Goal: Transaction & Acquisition: Purchase product/service

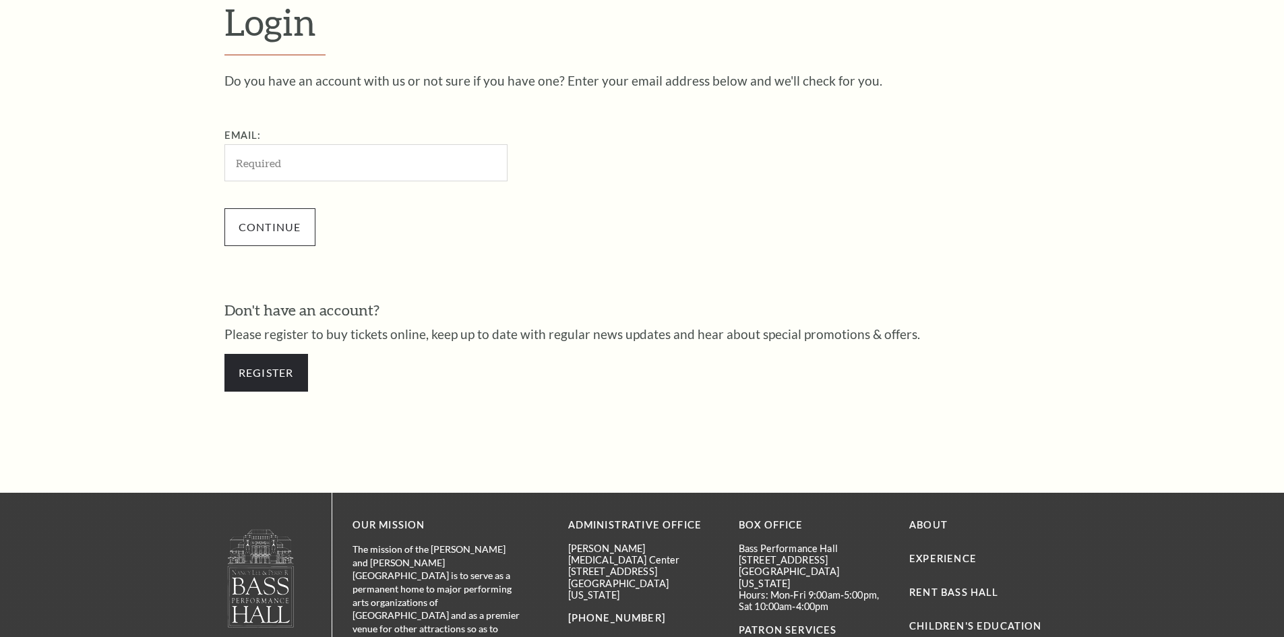
scroll to position [451, 0]
click at [299, 168] on input "Email:" at bounding box center [365, 162] width 283 height 37
type input "bigcitydecor@gmail.com"
click at [249, 229] on input "Continue" at bounding box center [269, 227] width 91 height 38
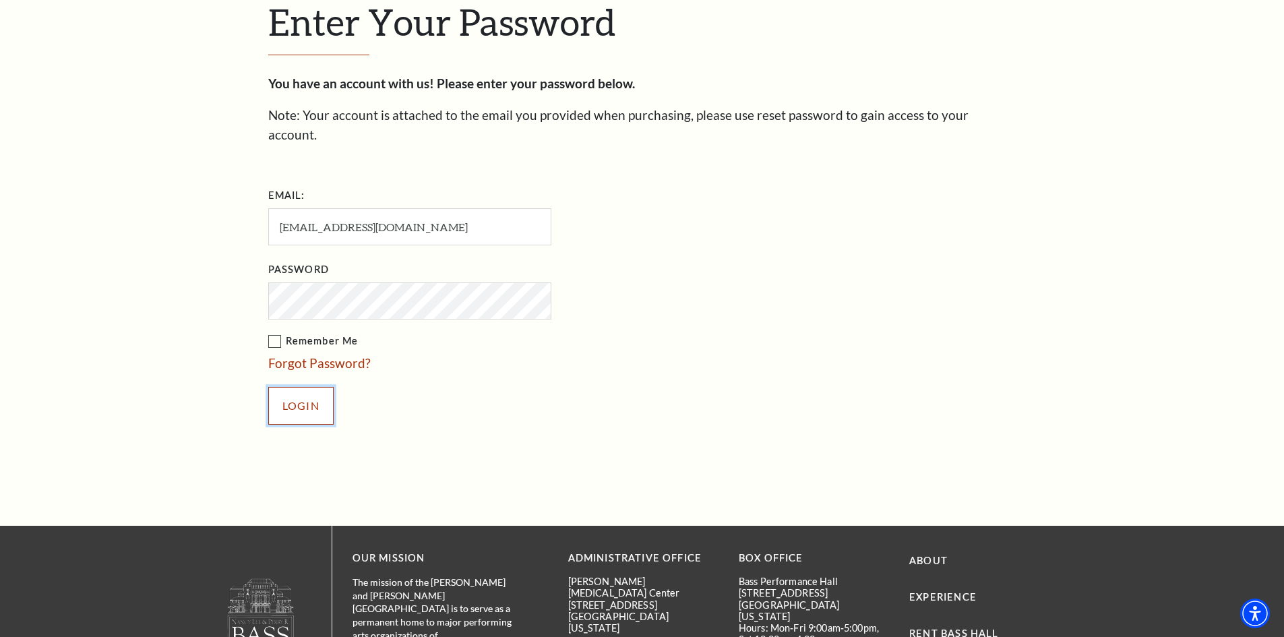
click at [308, 390] on input "Login" at bounding box center [300, 406] width 65 height 38
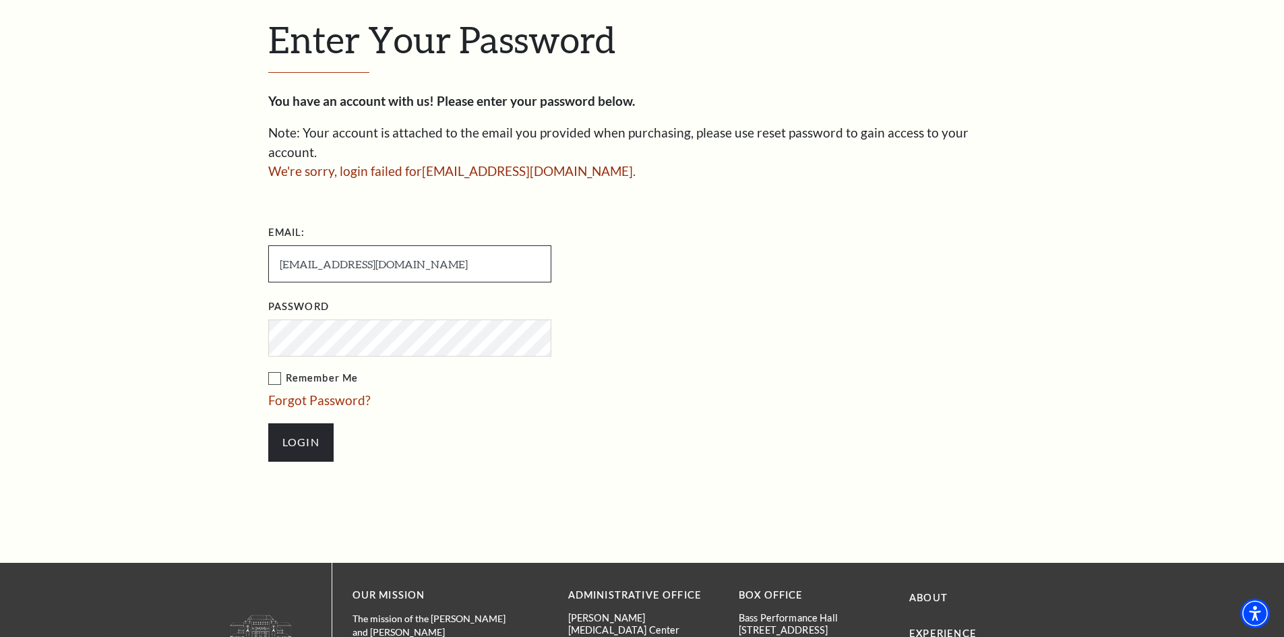
drag, startPoint x: 175, startPoint y: 234, endPoint x: 7, endPoint y: 220, distance: 167.8
click at [0, 218] on div "Enter Your Password You have an account with us! Please enter your password bel…" at bounding box center [642, 246] width 1284 height 632
click at [291, 423] on input "Login" at bounding box center [300, 442] width 65 height 38
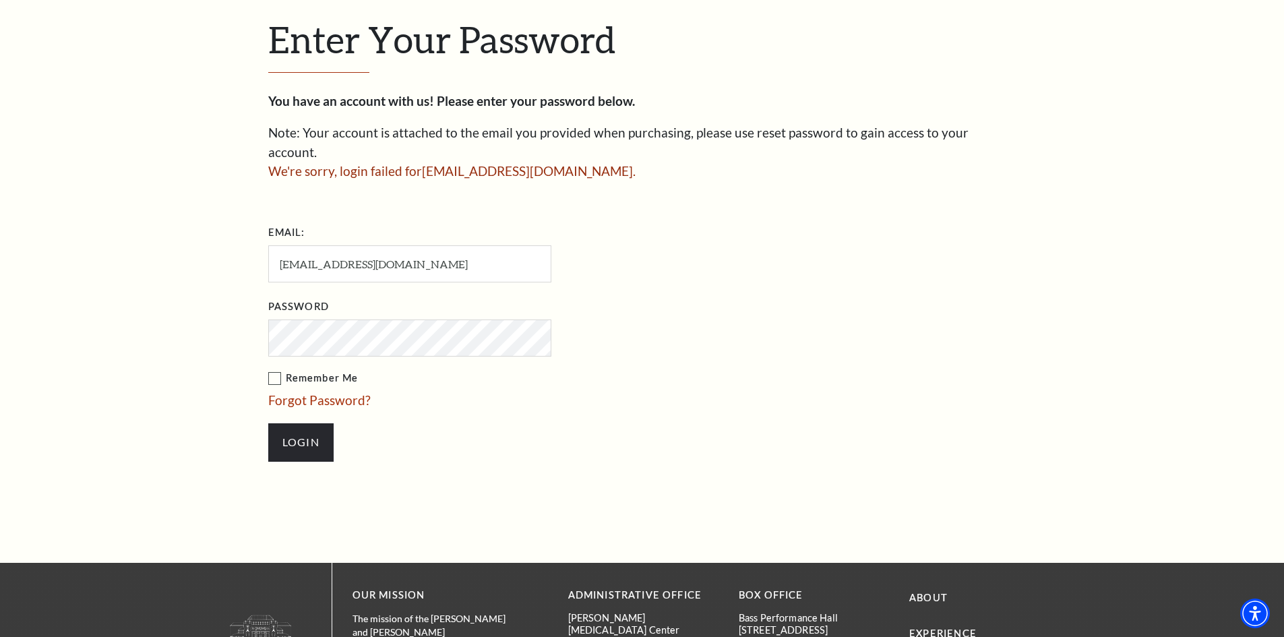
click at [268, 370] on div at bounding box center [268, 370] width 0 height 0
click at [305, 431] on input "Login" at bounding box center [300, 442] width 65 height 38
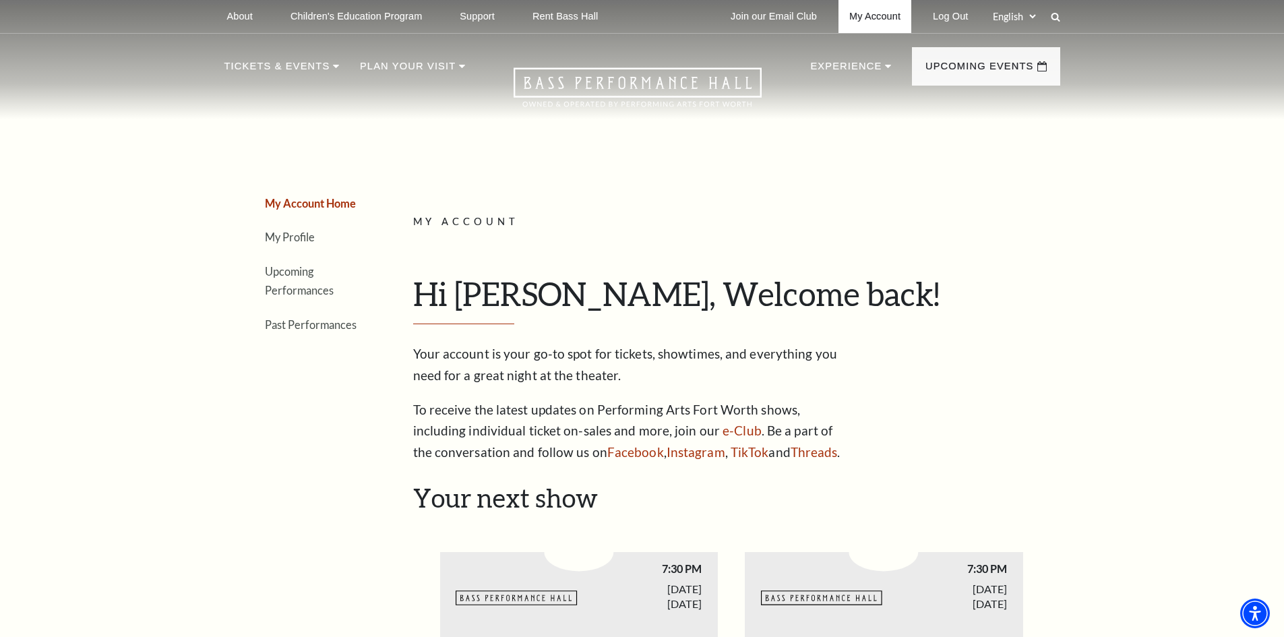
click at [880, 15] on link "My Account" at bounding box center [875, 16] width 73 height 33
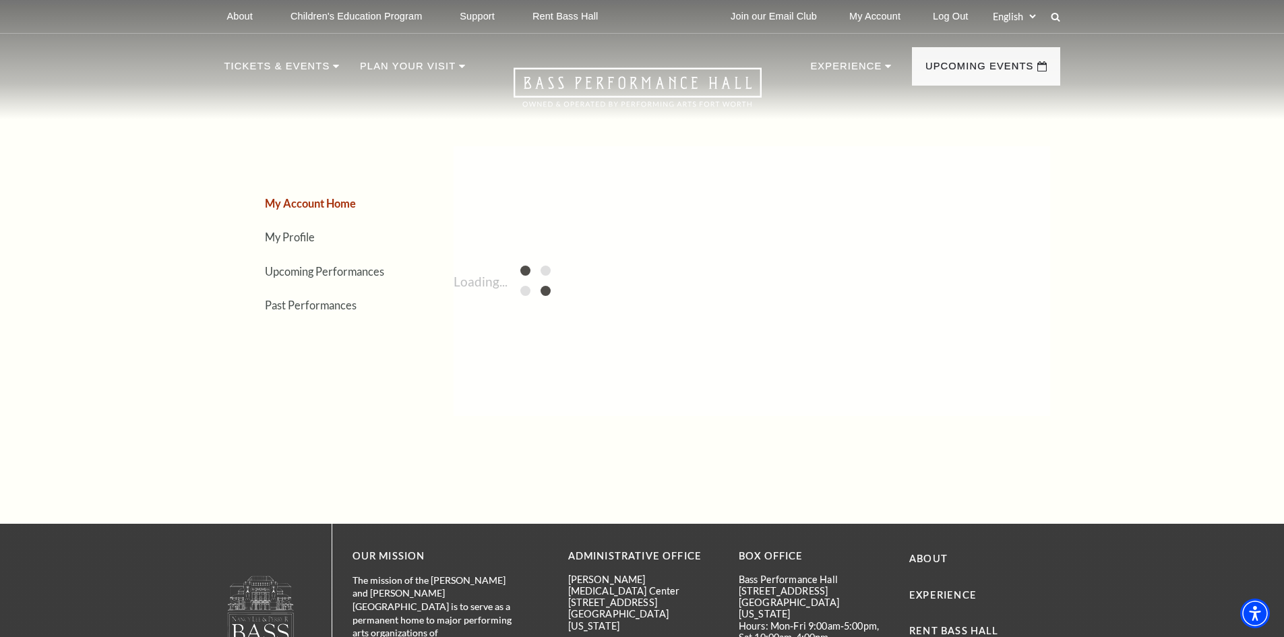
click at [137, 244] on div "My Account Home My Profile Upcoming Performances Past Performances Loading..." at bounding box center [642, 280] width 1284 height 485
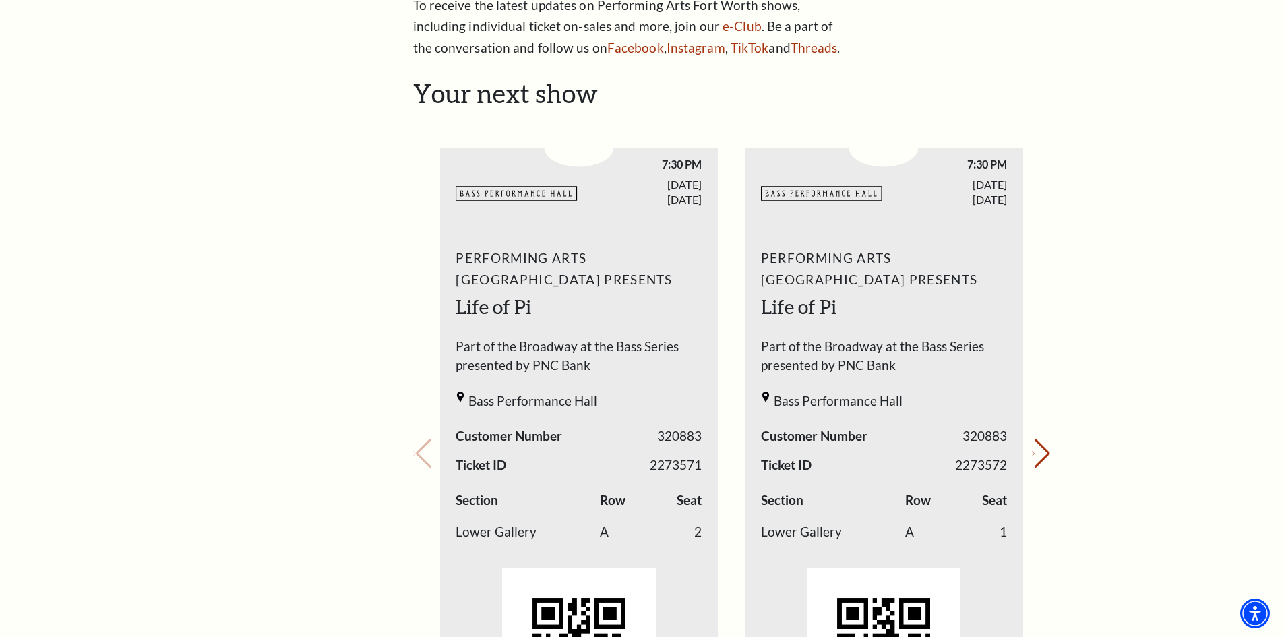
scroll to position [539, 0]
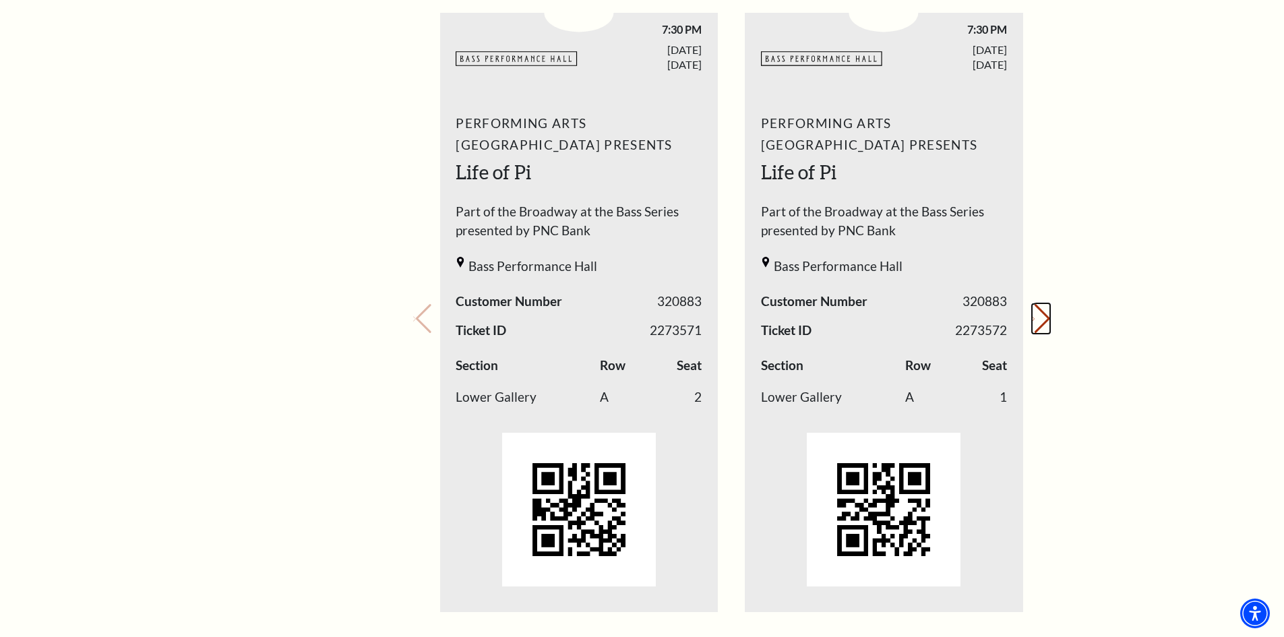
click at [1036, 322] on button "Next slide." at bounding box center [1041, 319] width 18 height 30
click at [1036, 321] on button "Next slide." at bounding box center [1041, 319] width 18 height 30
click at [1037, 320] on button "Next slide." at bounding box center [1041, 319] width 18 height 30
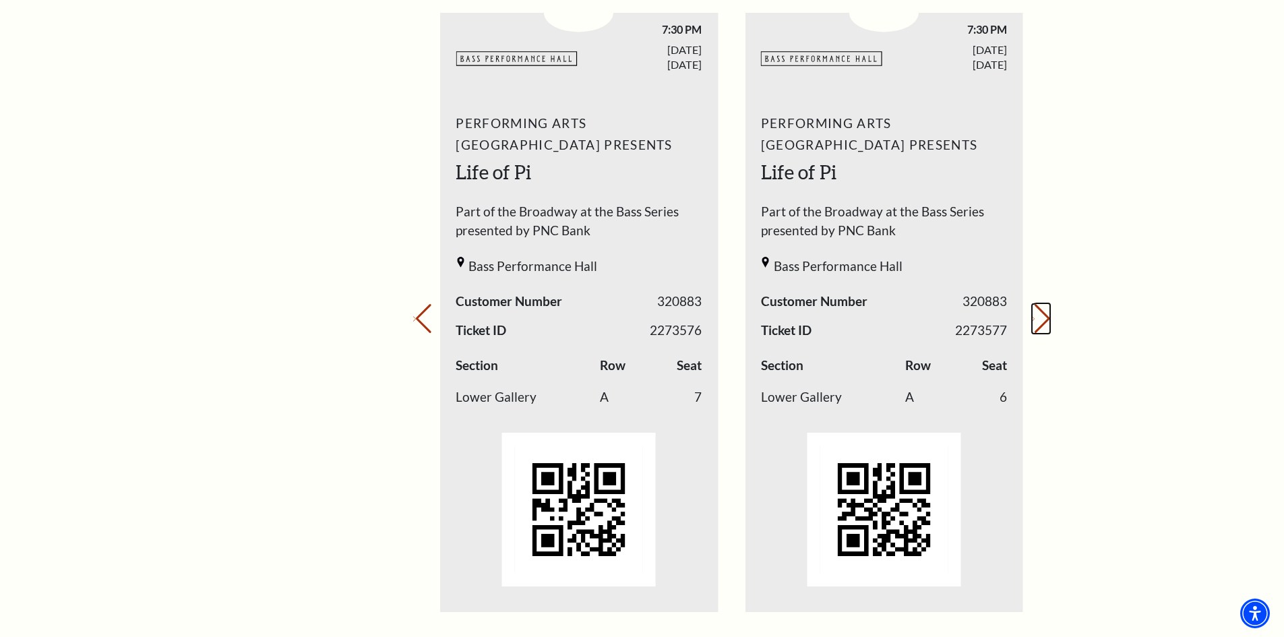
click at [1037, 320] on button "Next slide." at bounding box center [1041, 319] width 18 height 30
click at [1037, 320] on div "Your next show Previous slide. Next slide." at bounding box center [731, 300] width 637 height 714
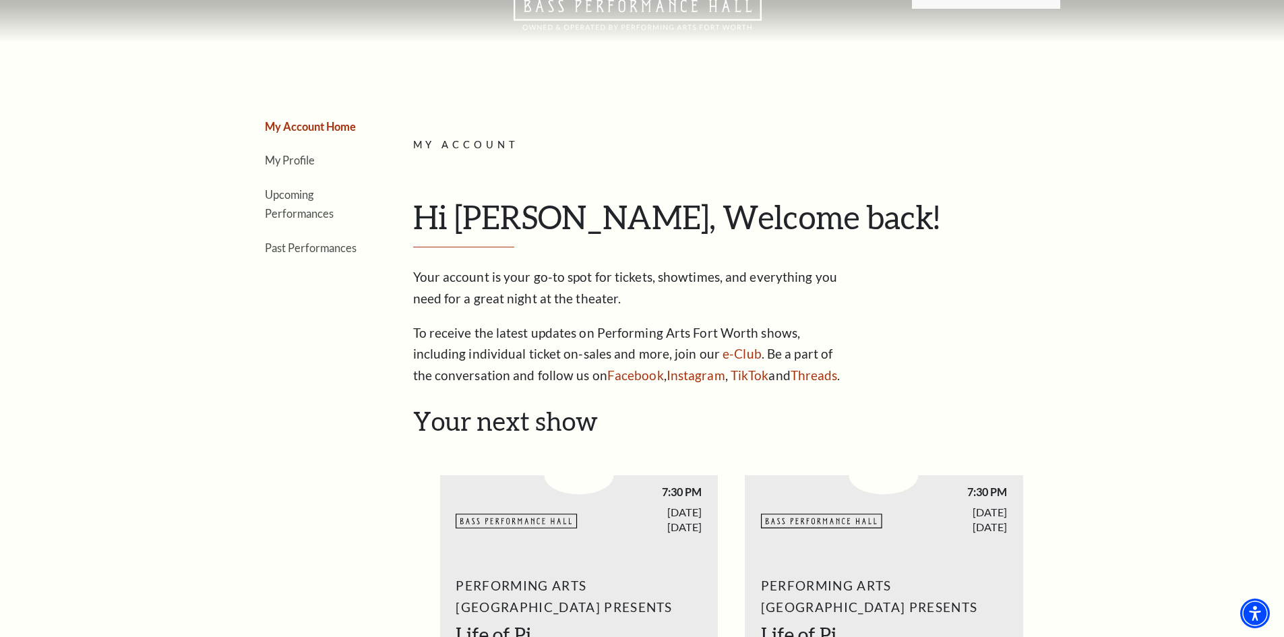
scroll to position [0, 0]
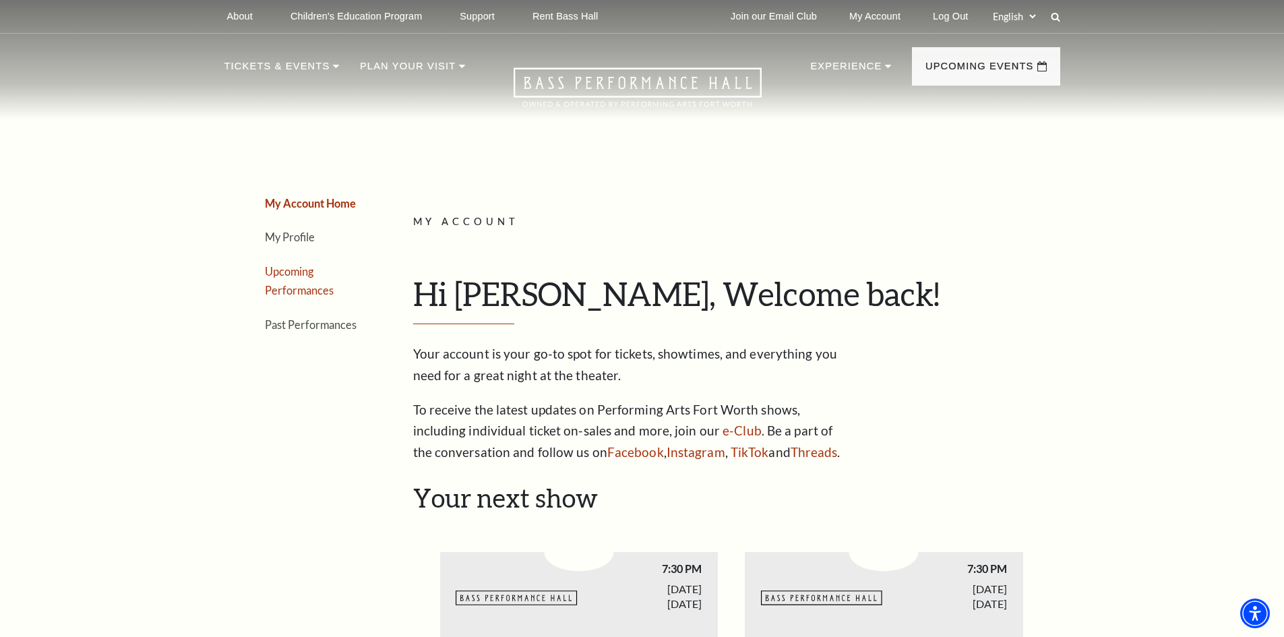
click at [297, 277] on link "Upcoming Performances" at bounding box center [299, 281] width 69 height 32
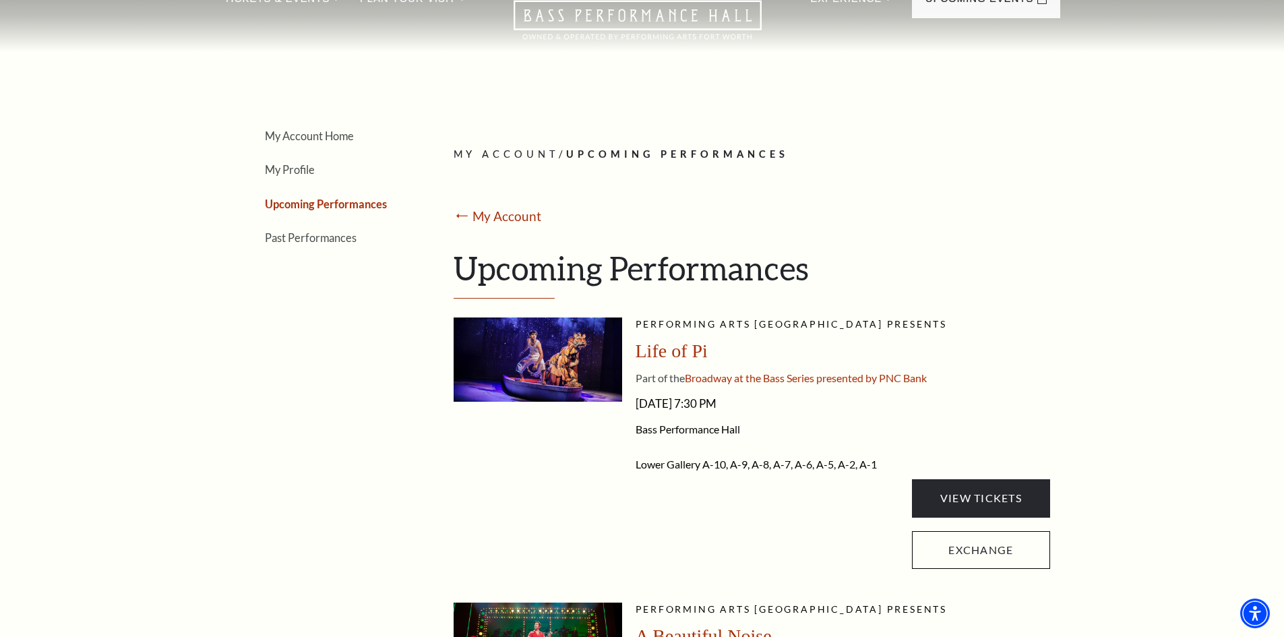
scroll to position [135, 0]
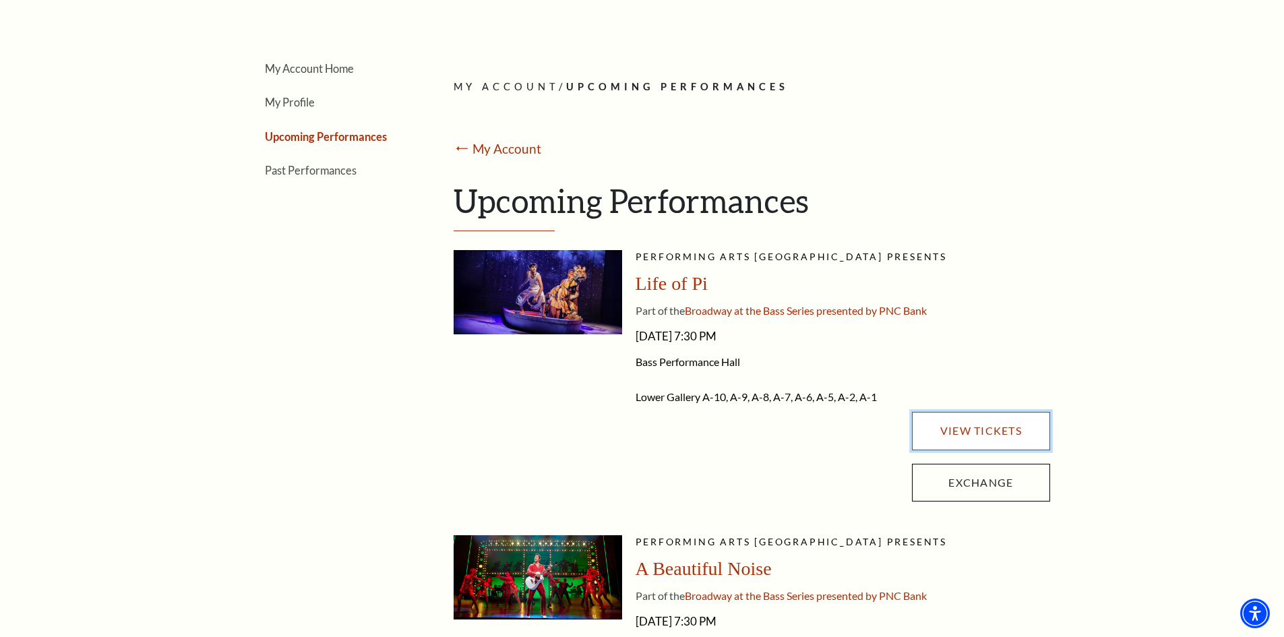
click at [953, 427] on link "View Tickets" at bounding box center [981, 431] width 138 height 38
click at [968, 425] on link "View Tickets" at bounding box center [981, 431] width 138 height 38
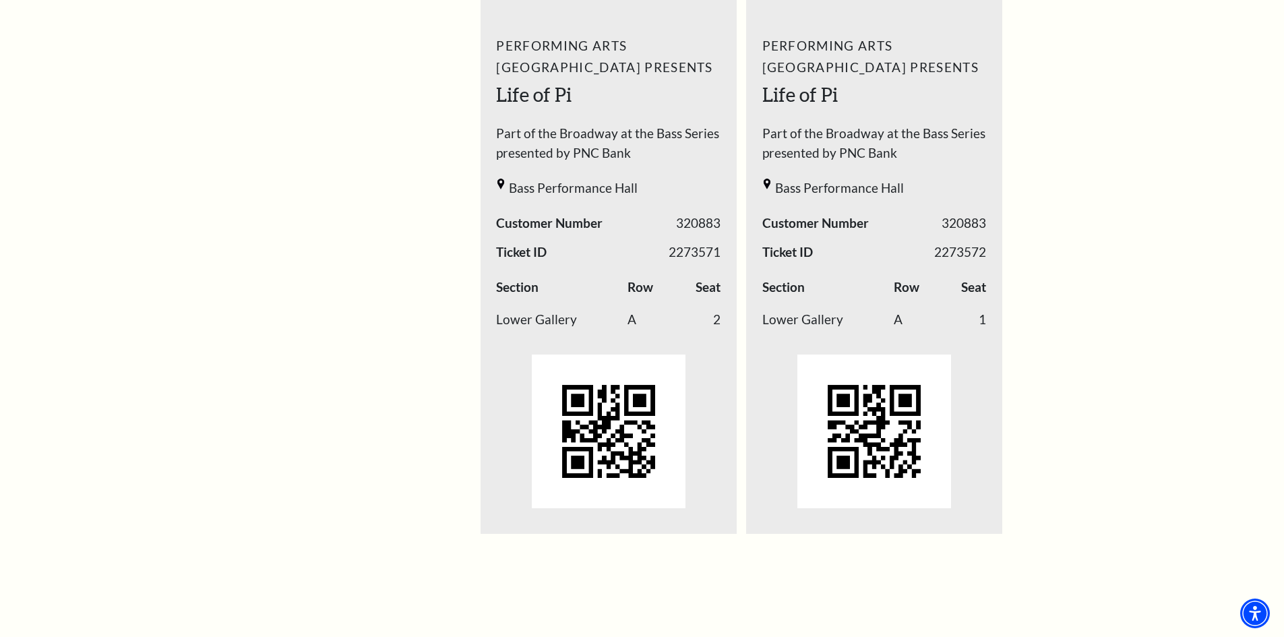
scroll to position [2310, 0]
